Goal: Task Accomplishment & Management: Manage account settings

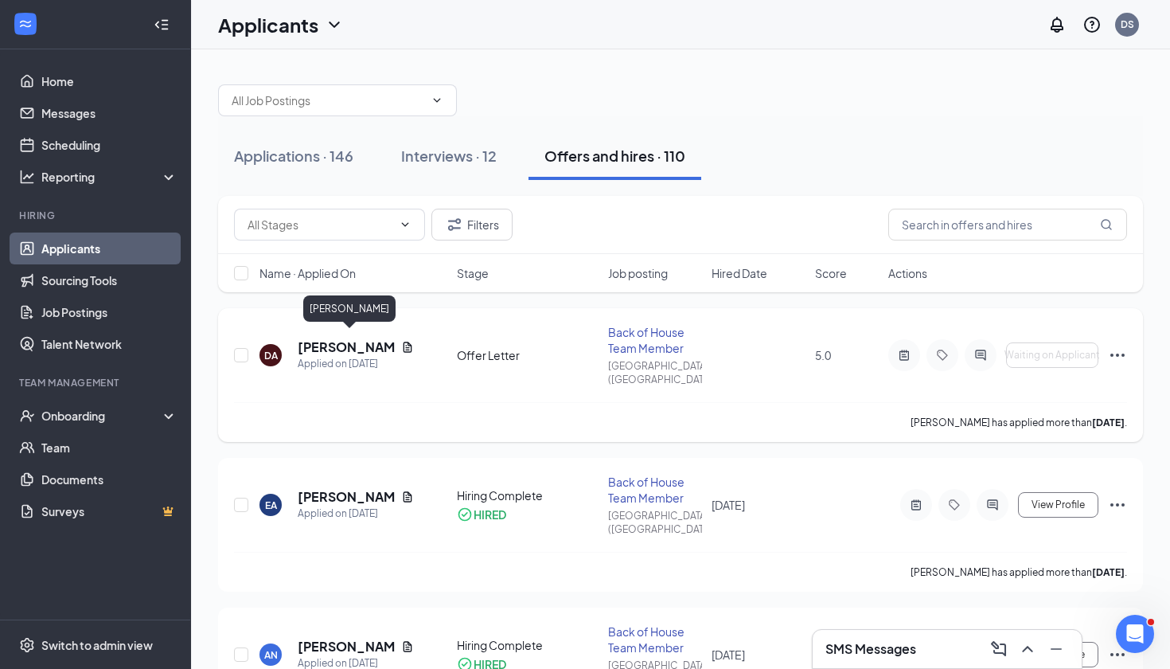
click at [343, 338] on h5 "[PERSON_NAME]" at bounding box center [346, 347] width 97 height 18
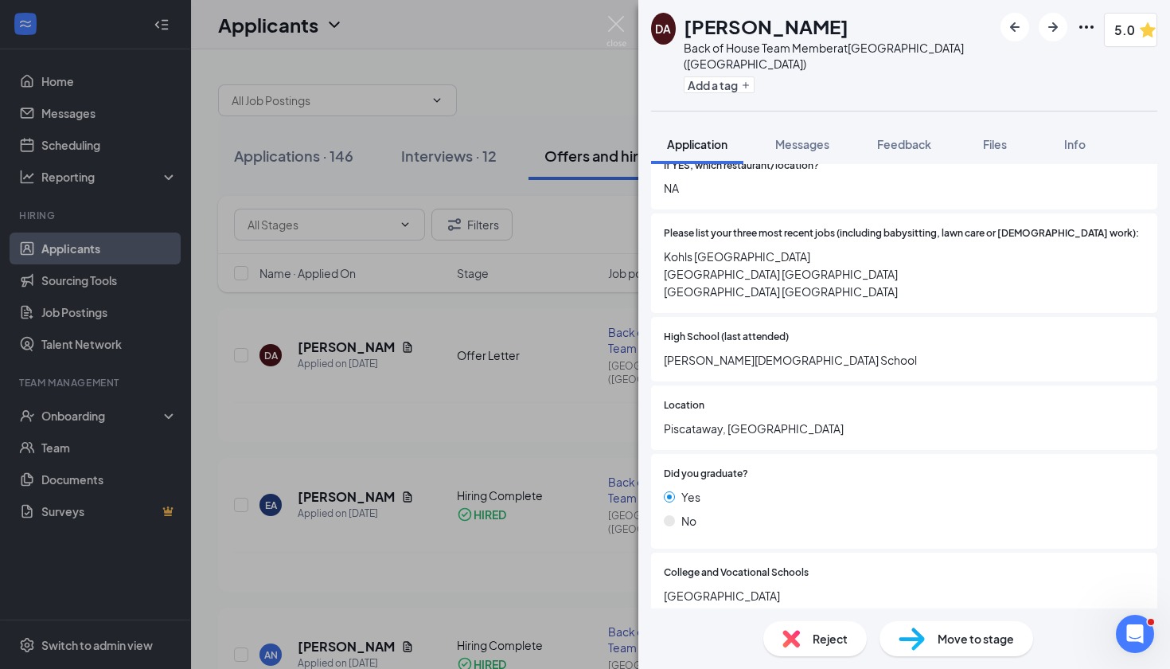
scroll to position [612, 0]
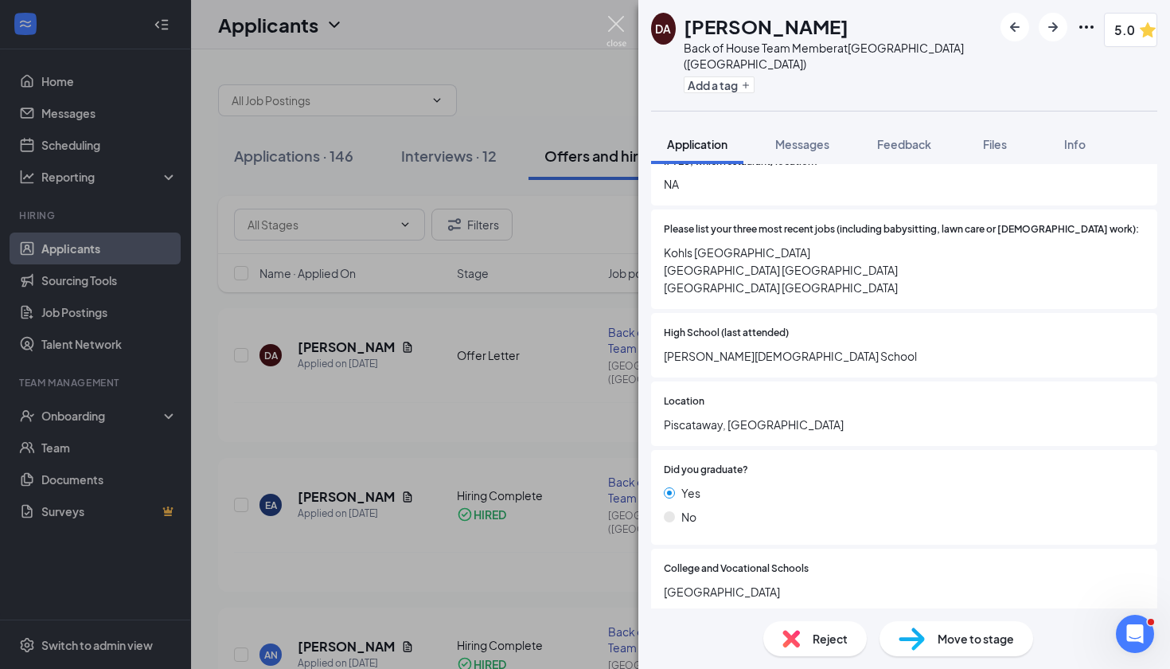
click at [619, 29] on img at bounding box center [617, 31] width 20 height 31
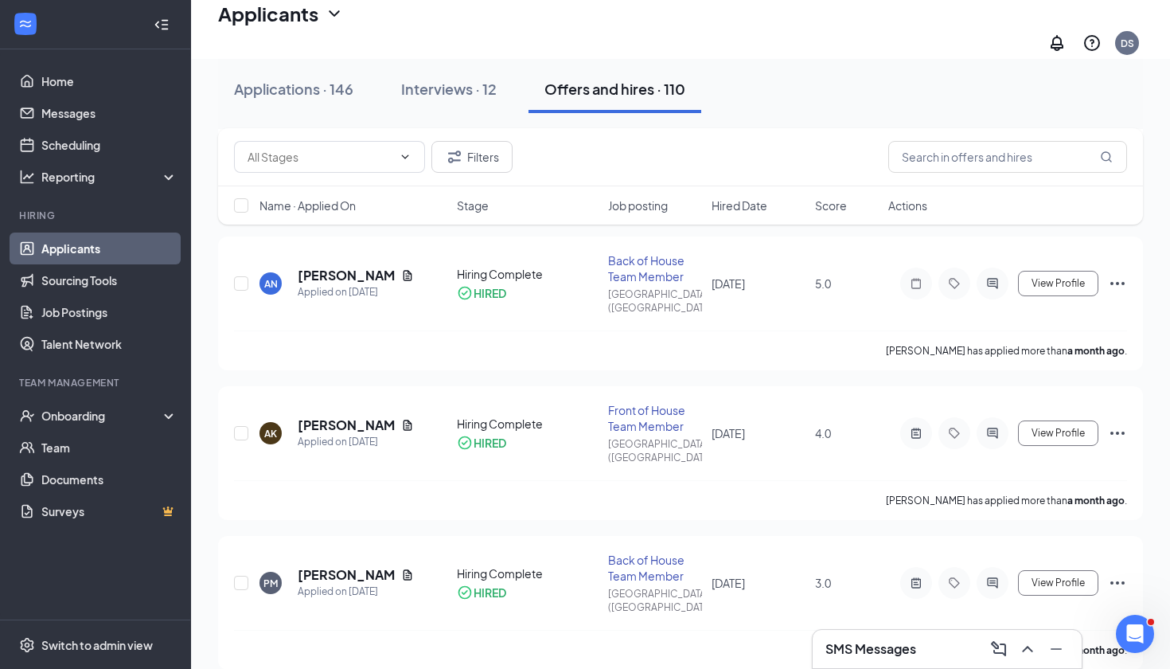
scroll to position [439, 0]
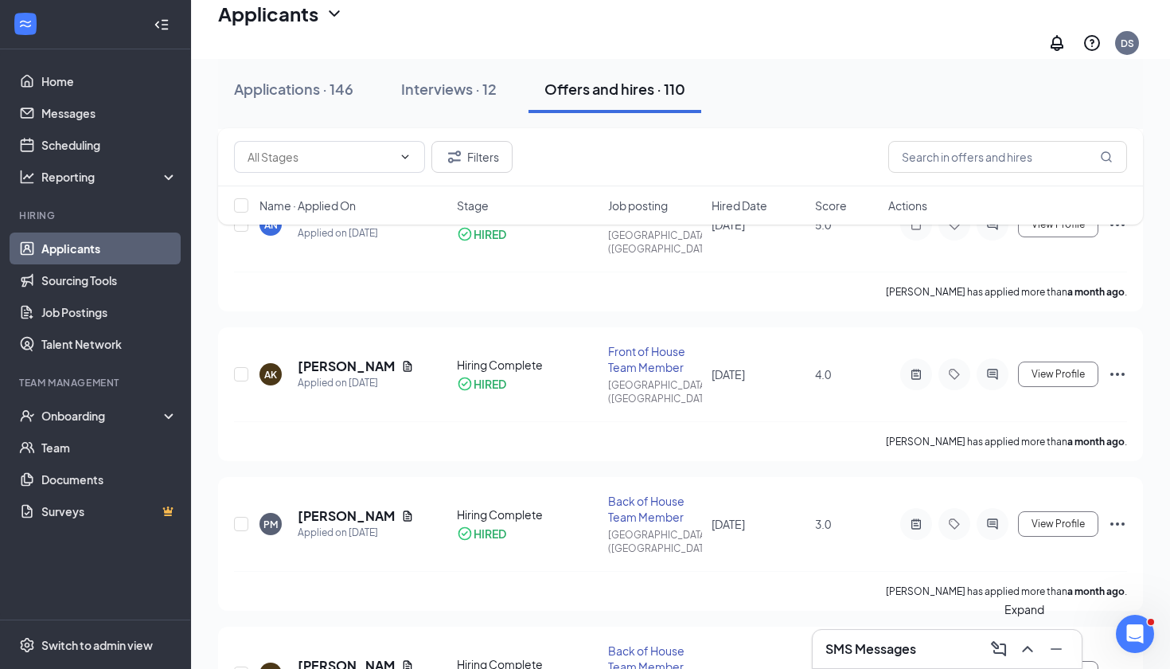
click at [1028, 654] on icon "ChevronUp" at bounding box center [1027, 648] width 19 height 19
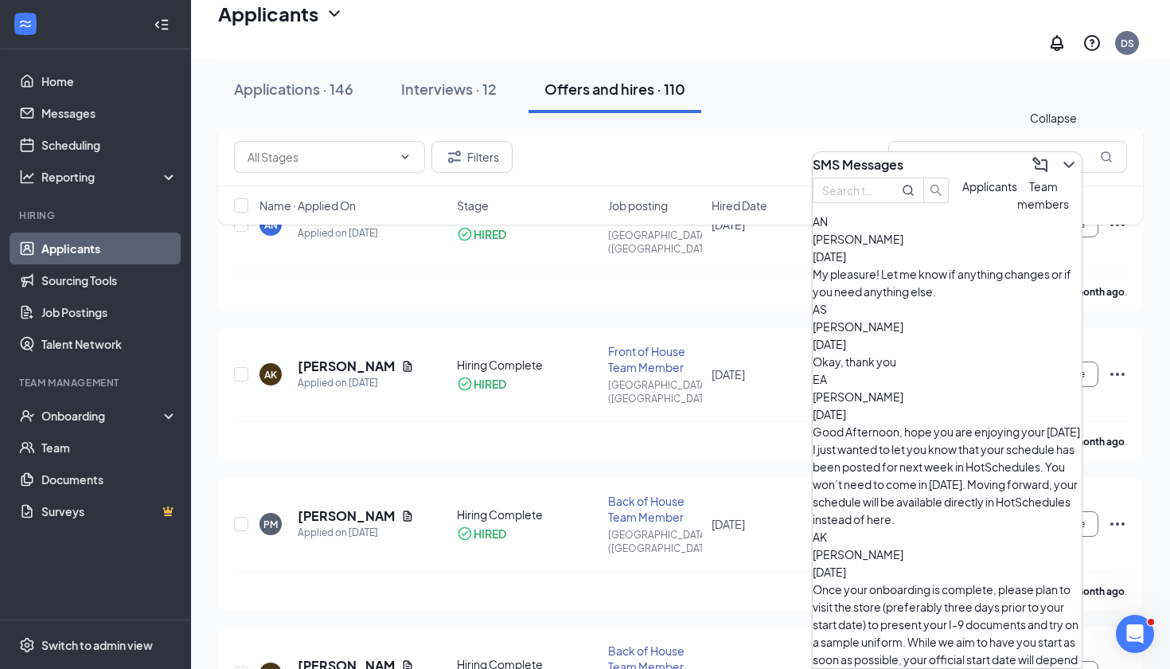
click at [1059, 155] on icon "ChevronDown" at bounding box center [1068, 164] width 19 height 19
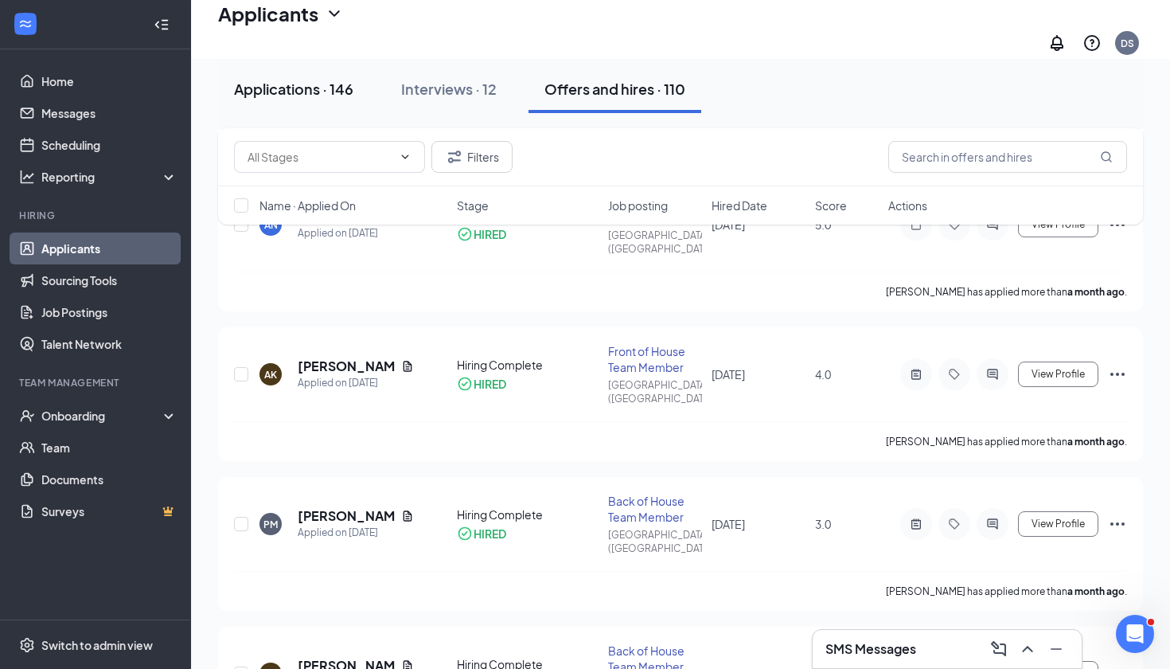
click at [318, 89] on div "Applications · 146" at bounding box center [293, 89] width 119 height 20
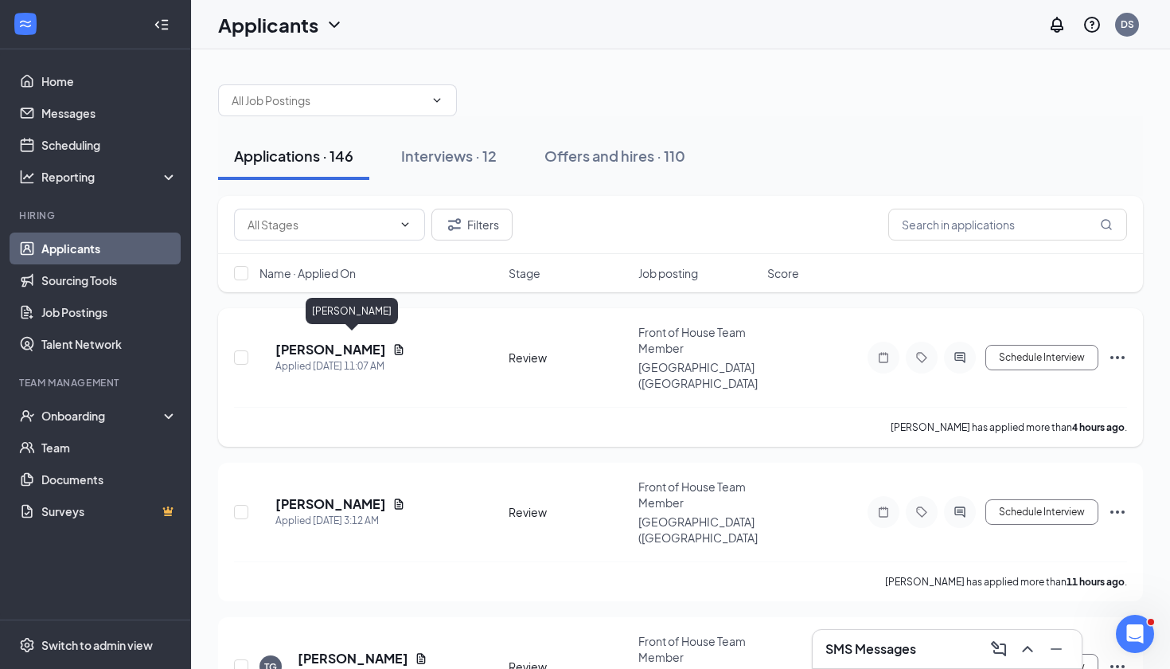
click at [330, 341] on h5 "[PERSON_NAME]" at bounding box center [330, 350] width 111 height 18
